Goal: Task Accomplishment & Management: Complete application form

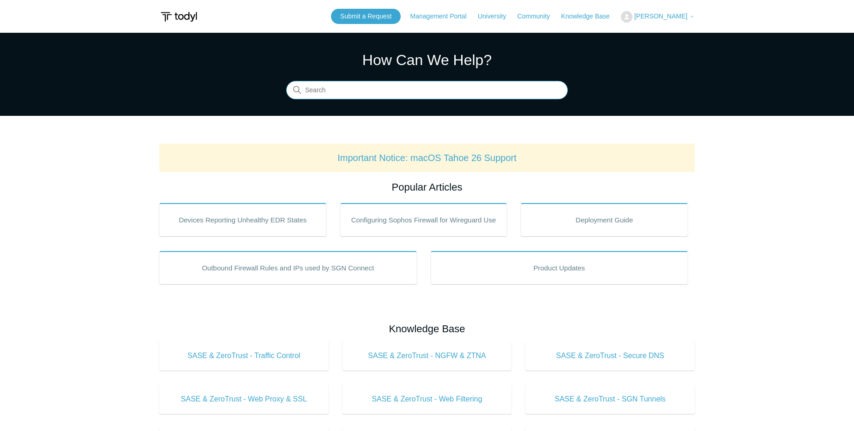
click at [437, 87] on input "Search" at bounding box center [427, 90] width 282 height 18
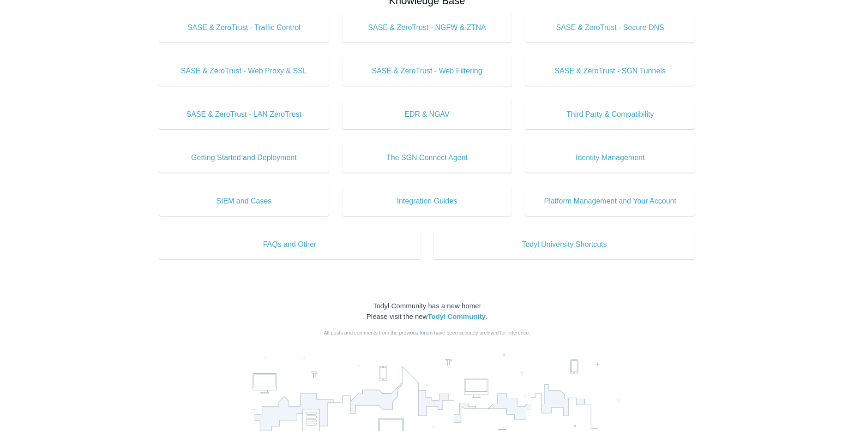
scroll to position [326, 0]
type input "iOS"
click at [465, 317] on strong "Todyl Community" at bounding box center [456, 318] width 58 height 8
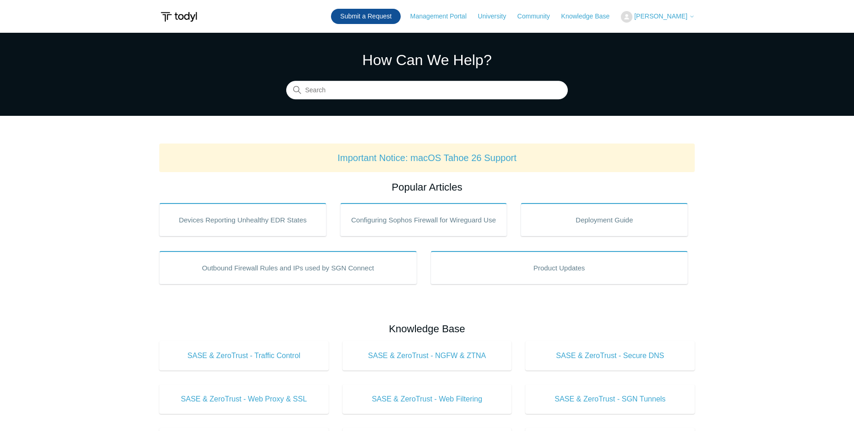
click at [390, 14] on link "Submit a Request" at bounding box center [366, 16] width 70 height 15
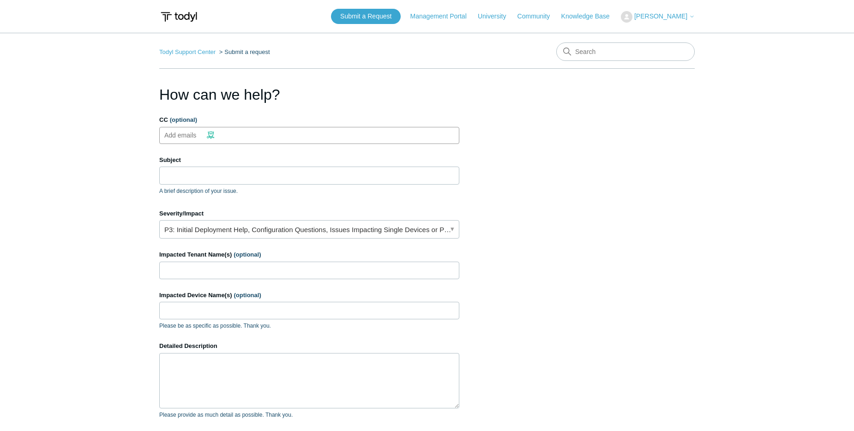
click at [193, 136] on input "CC (optional)" at bounding box center [188, 135] width 55 height 14
type input "hani.eshack"
click at [203, 134] on span "close" at bounding box center [201, 135] width 3 height 11
drag, startPoint x: 476, startPoint y: 208, endPoint x: 444, endPoint y: 203, distance: 31.8
click at [476, 208] on section "How can we help? CC (optional) Add emails Subject A brief description of your i…" at bounding box center [426, 296] width 535 height 425
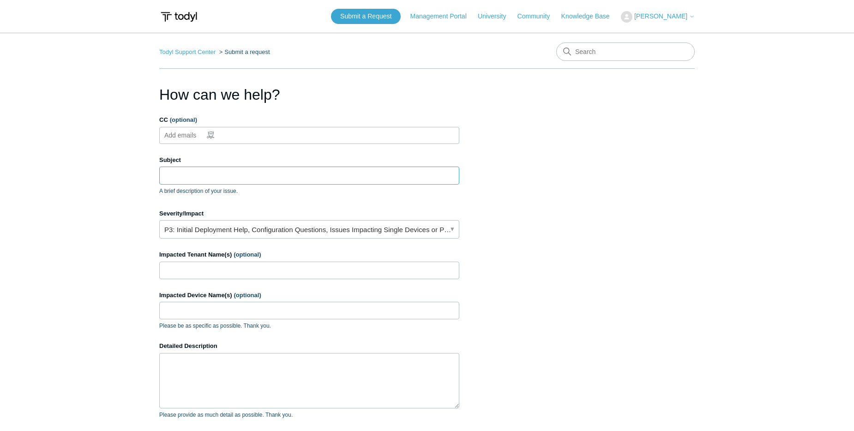
click at [233, 169] on input "Subject" at bounding box center [309, 176] width 300 height 18
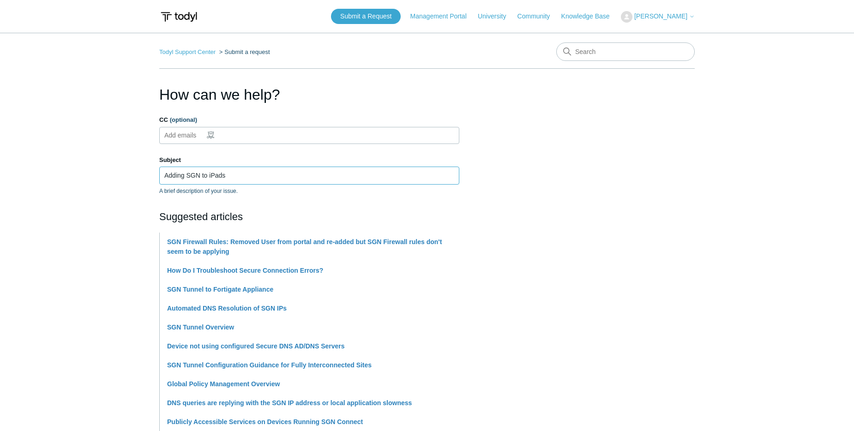
type input "Adding SGN to iPads"
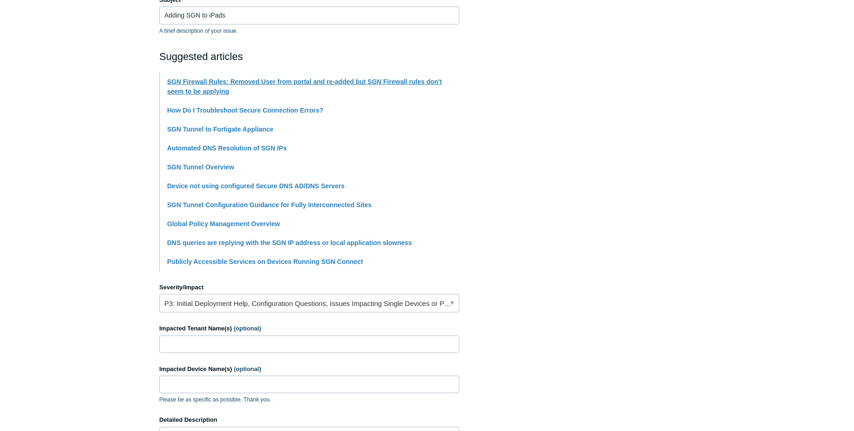
scroll to position [185, 0]
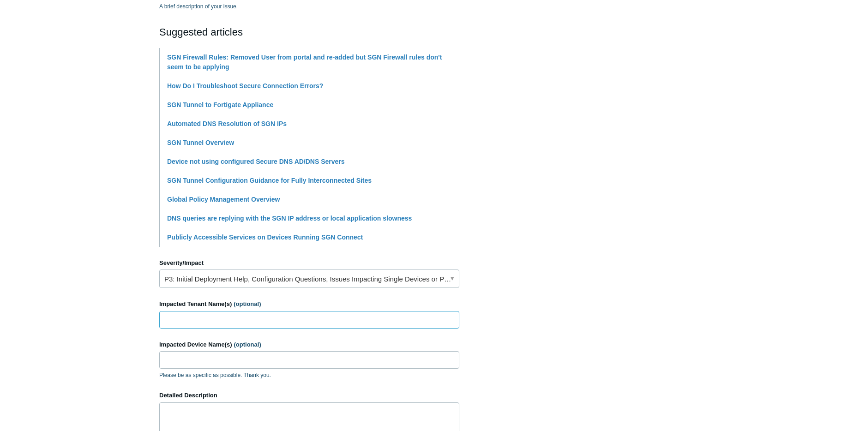
click at [196, 322] on input "Impacted Tenant Name(s) (optional)" at bounding box center [309, 320] width 300 height 18
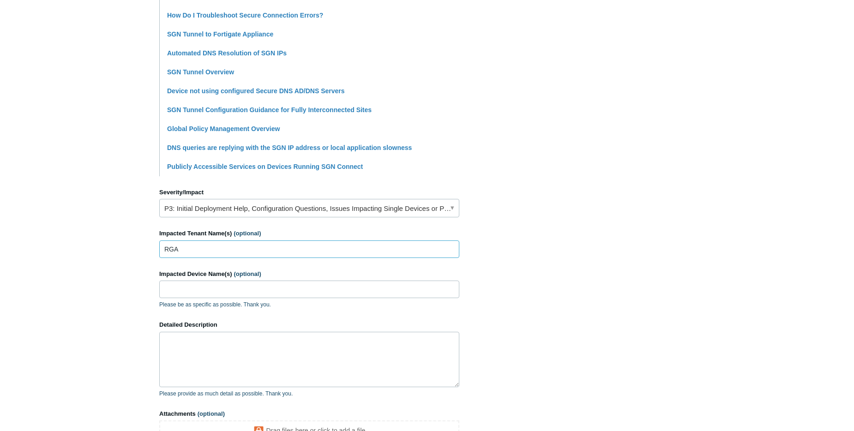
scroll to position [277, 0]
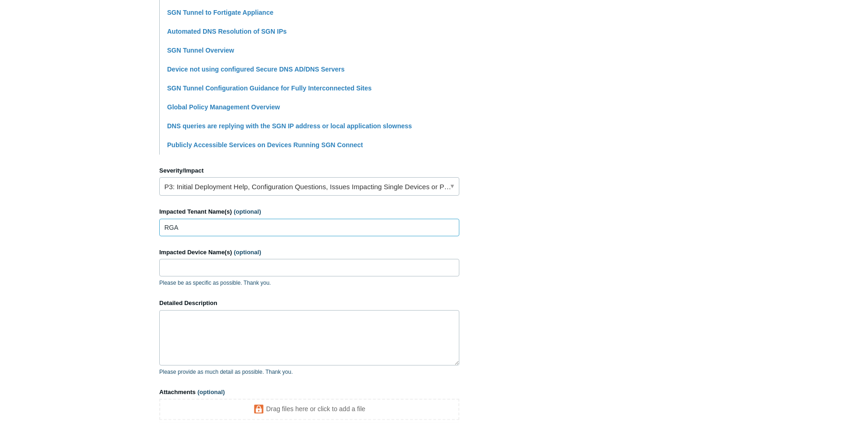
type input "RGA"
click at [251, 324] on textarea "Detailed Description" at bounding box center [309, 337] width 300 height 55
click at [358, 315] on textarea "Our client is trying to set up SGN on his iPad. He downloaded the app from the" at bounding box center [309, 337] width 300 height 55
paste textarea "Connect app from the App Store, but it's asking for the installation"
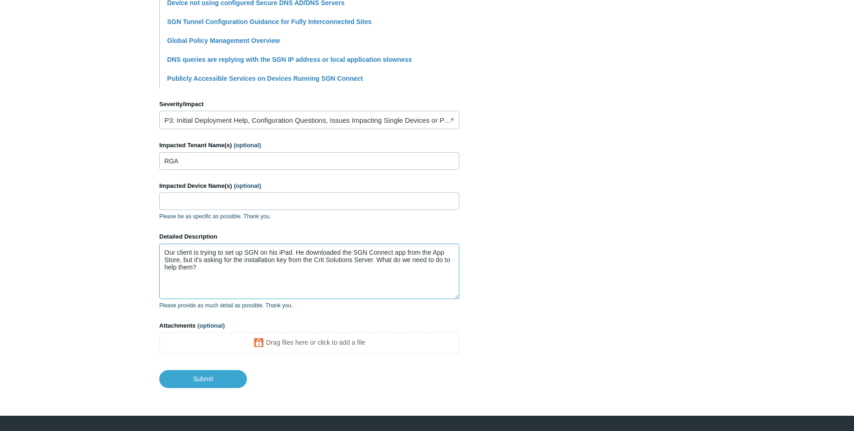
scroll to position [365, 0]
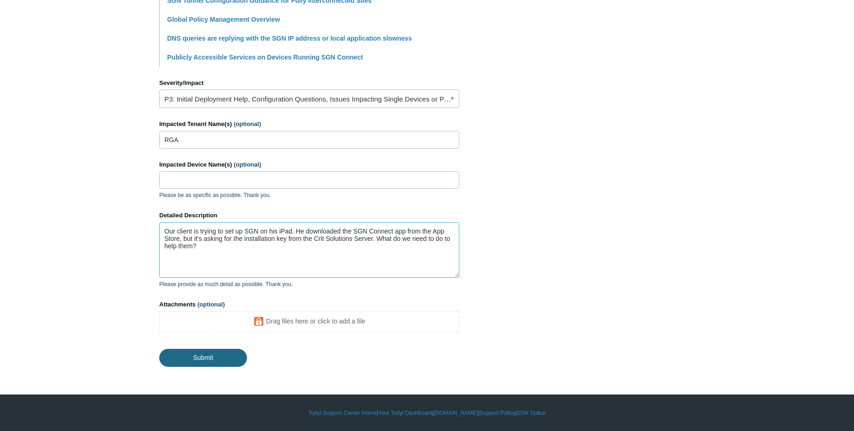
type textarea "Our client is trying to set up SGN on his iPad. He downloaded the SGN Connect a…"
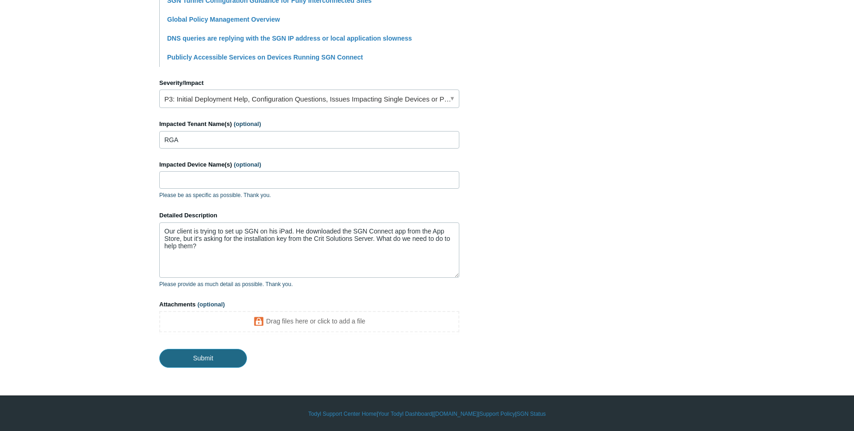
click at [207, 361] on input "Submit" at bounding box center [203, 358] width 88 height 18
